Goal: Find specific page/section: Find specific page/section

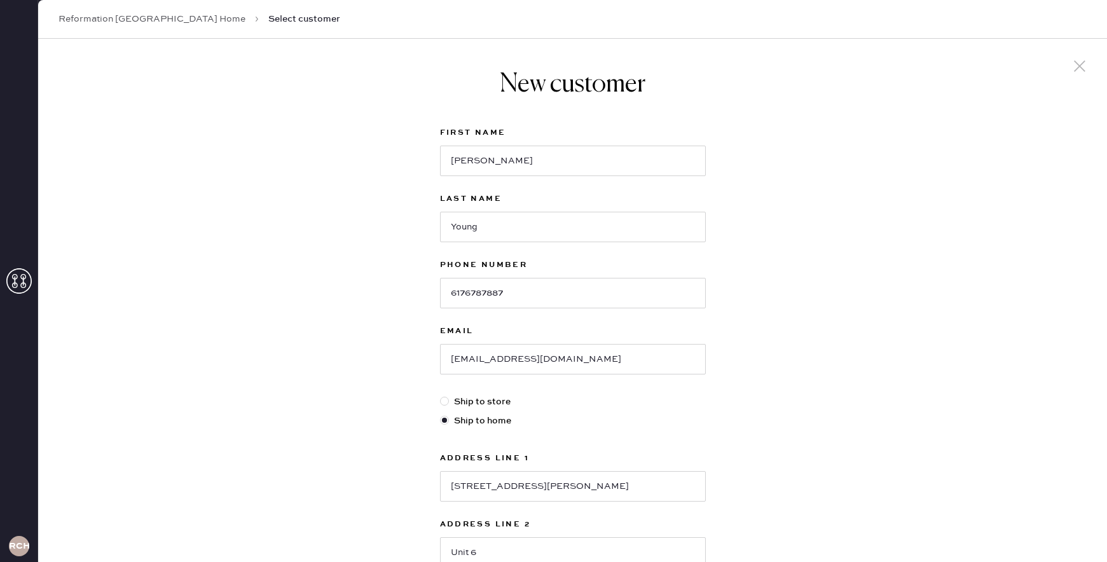
select select "MA"
click at [1085, 65] on icon at bounding box center [1079, 66] width 19 height 19
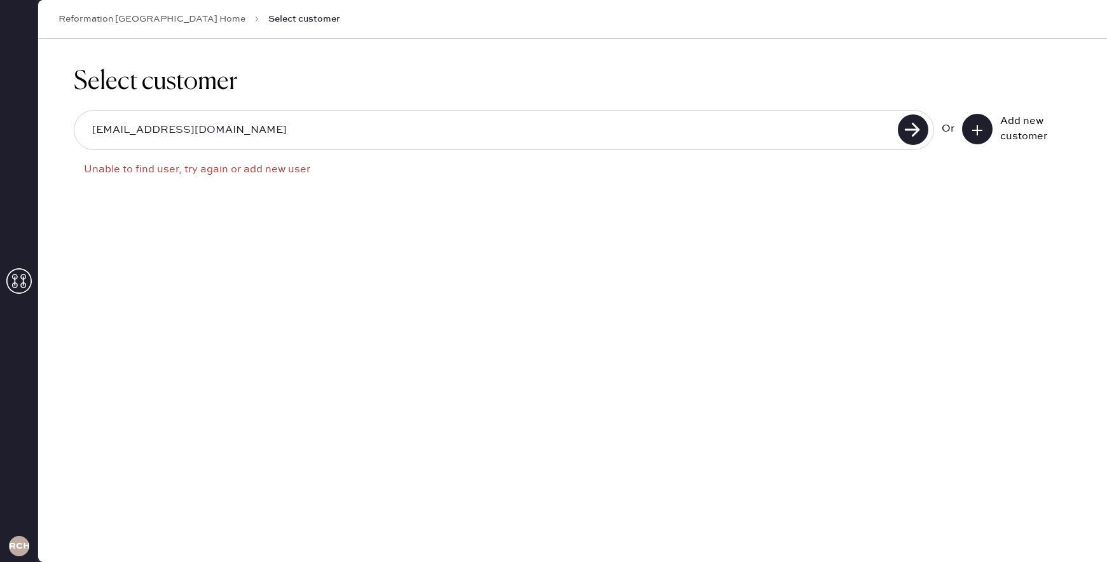
click at [71, 17] on link "Reformation [GEOGRAPHIC_DATA] Home" at bounding box center [151, 19] width 187 height 13
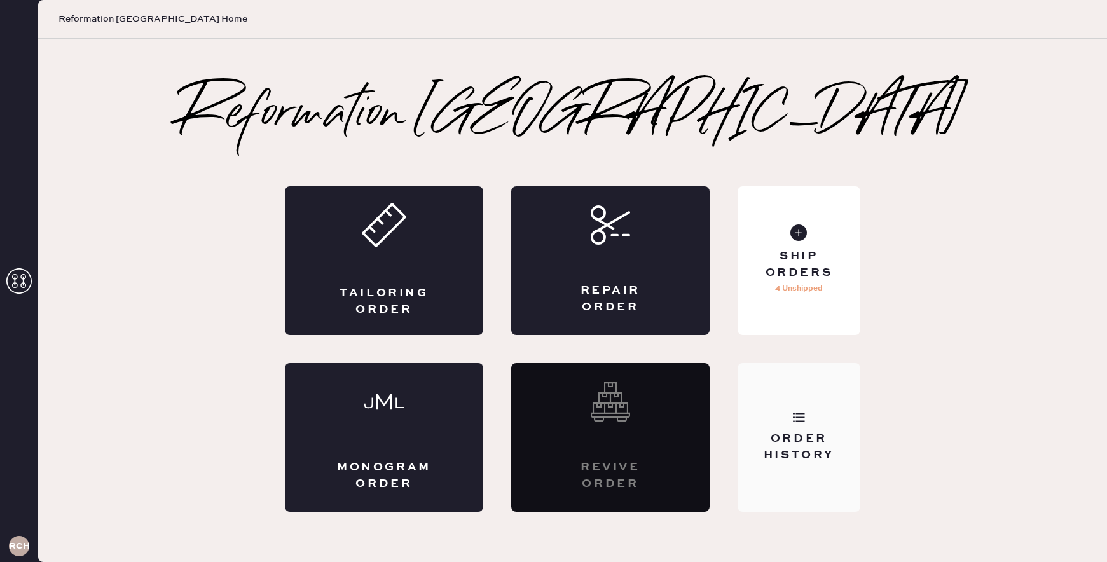
click at [794, 434] on div "Order History" at bounding box center [799, 447] width 102 height 32
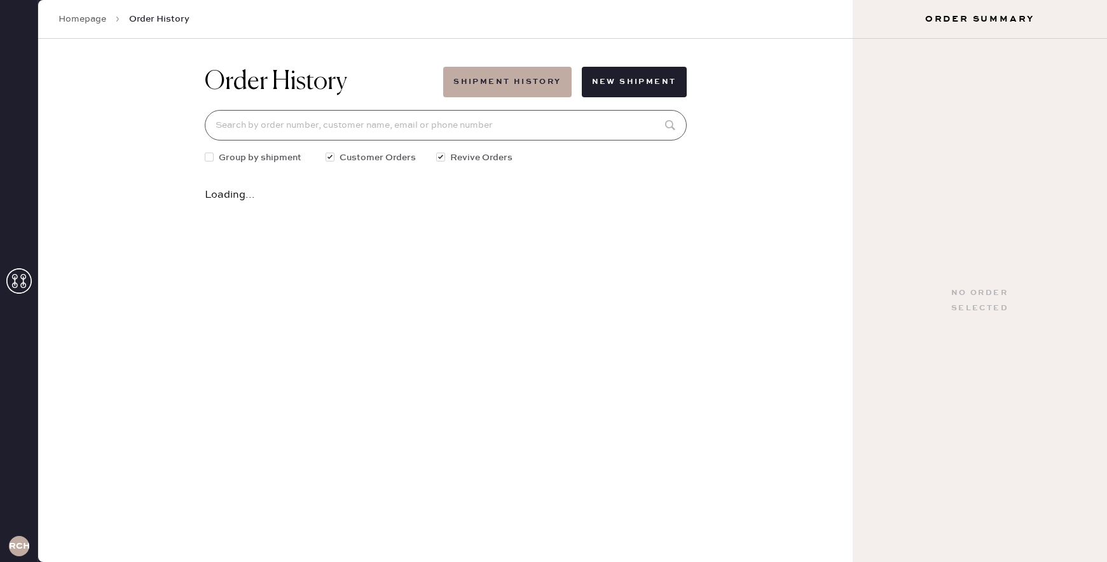
click at [610, 136] on input at bounding box center [446, 125] width 482 height 31
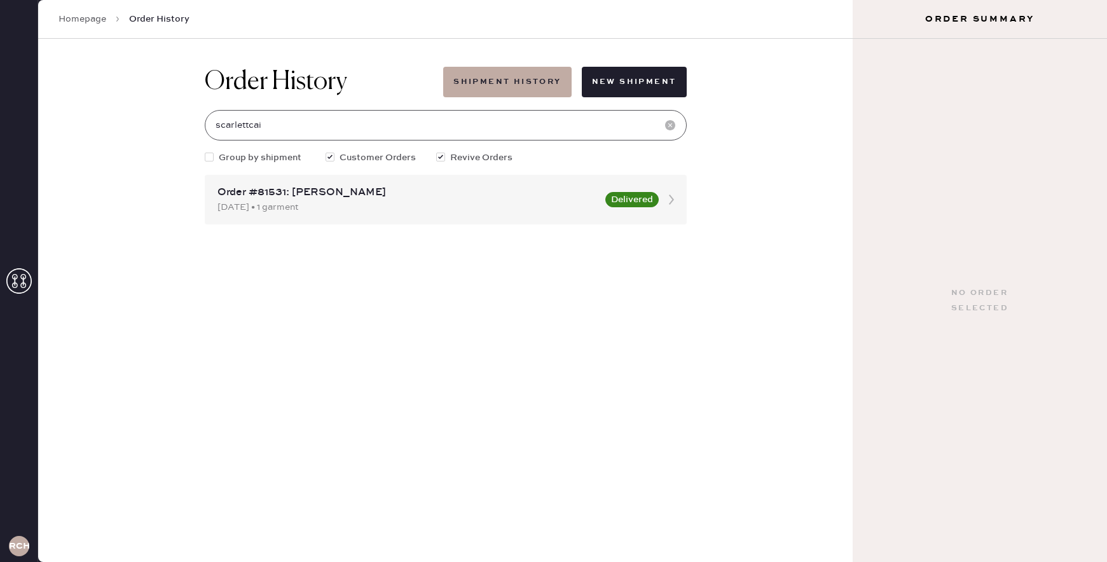
type input "scarlettcai"
